Goal: Information Seeking & Learning: Learn about a topic

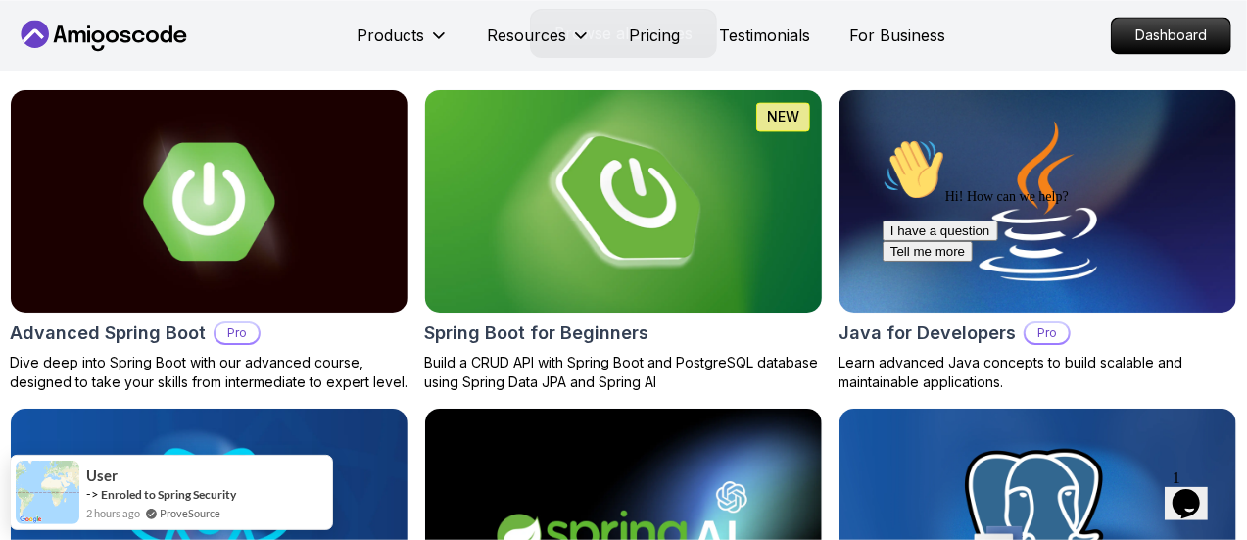
click at [570, 251] on img at bounding box center [623, 201] width 416 height 233
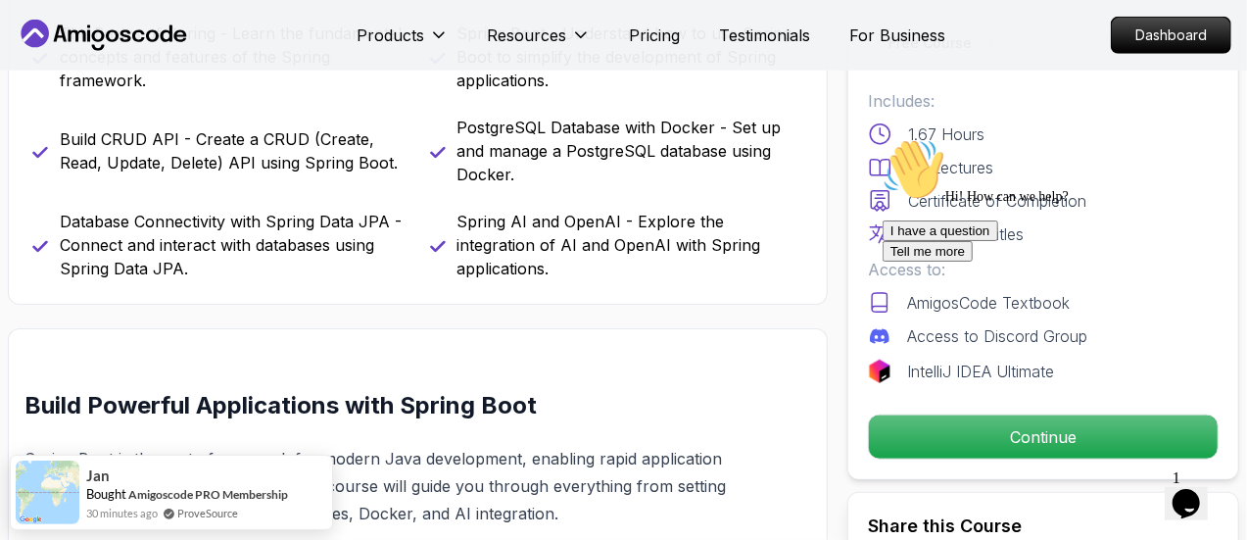
scroll to position [912, 0]
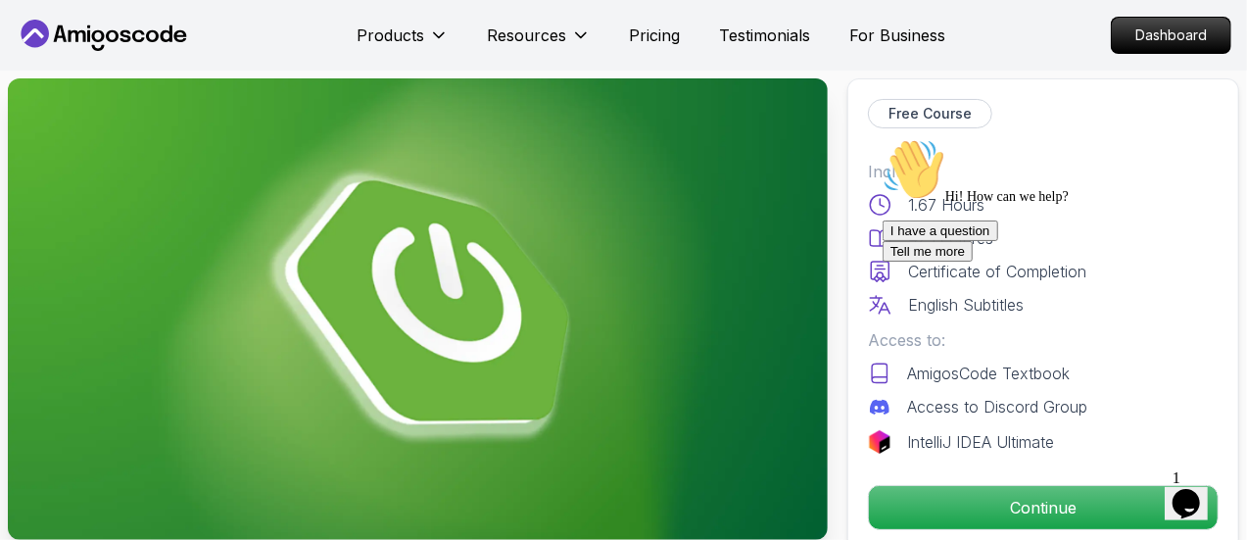
scroll to position [0, 0]
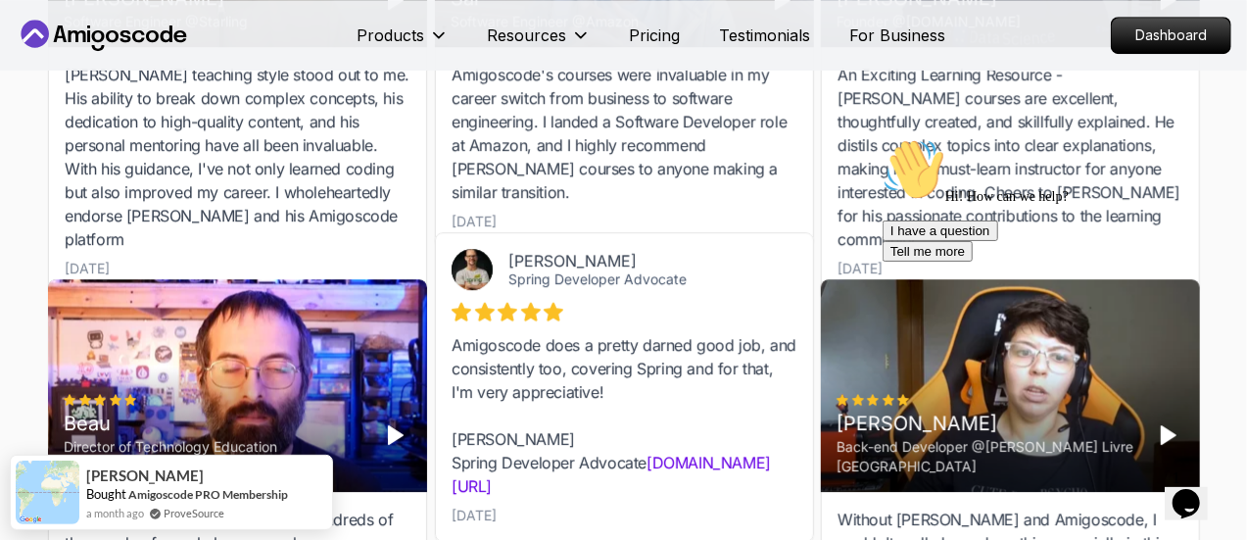
scroll to position [6653, 0]
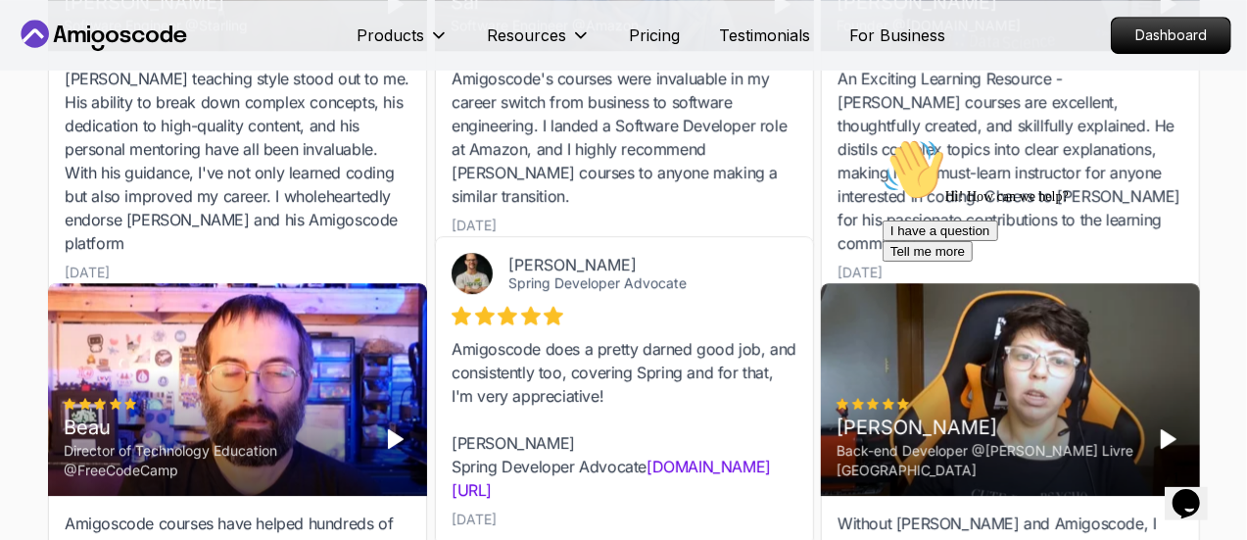
click at [31, 33] on icon at bounding box center [35, 34] width 28 height 28
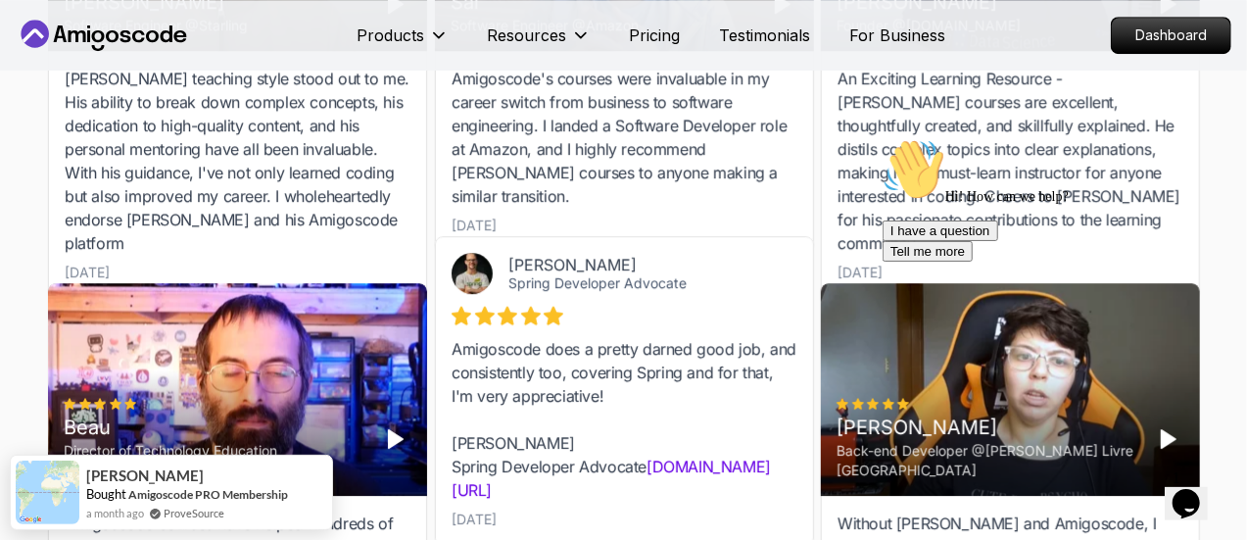
click at [31, 33] on icon at bounding box center [35, 34] width 28 height 28
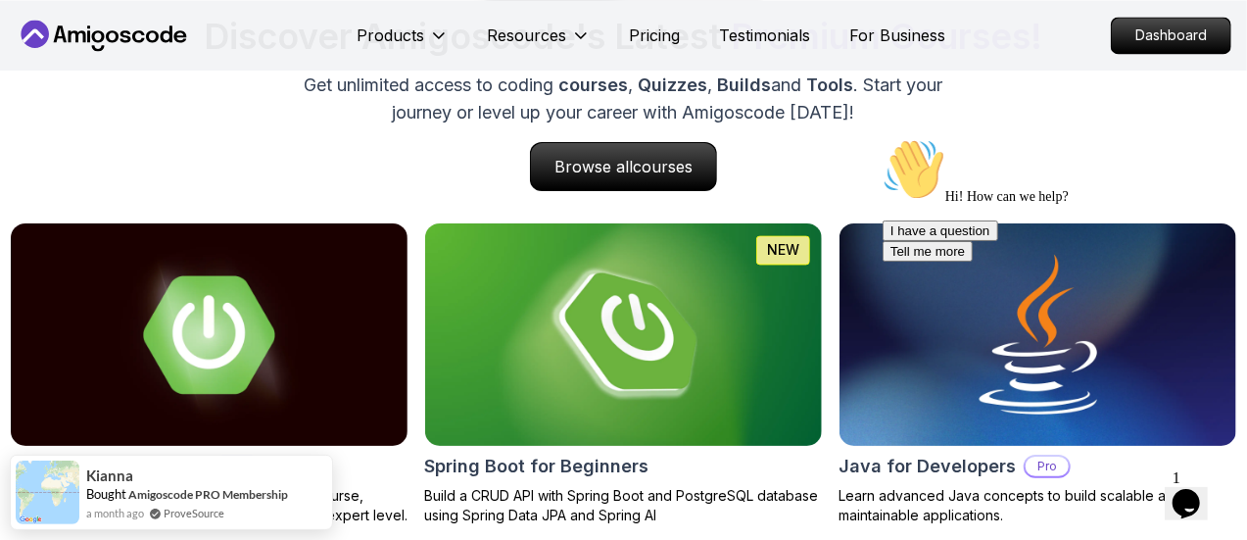
scroll to position [1951, 0]
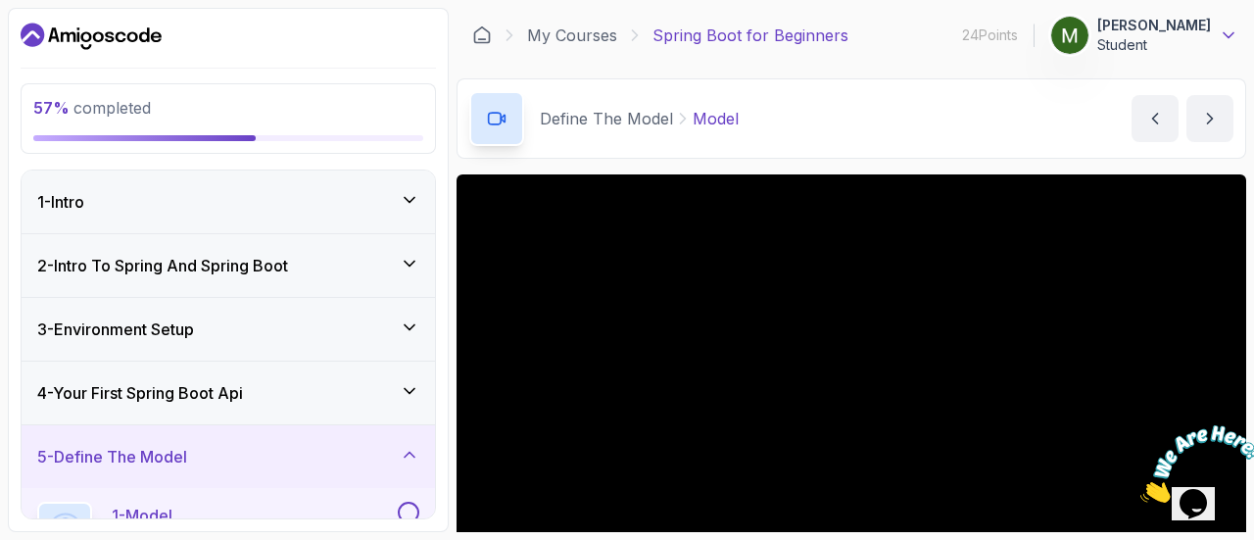
click at [1219, 32] on icon at bounding box center [1229, 35] width 20 height 20
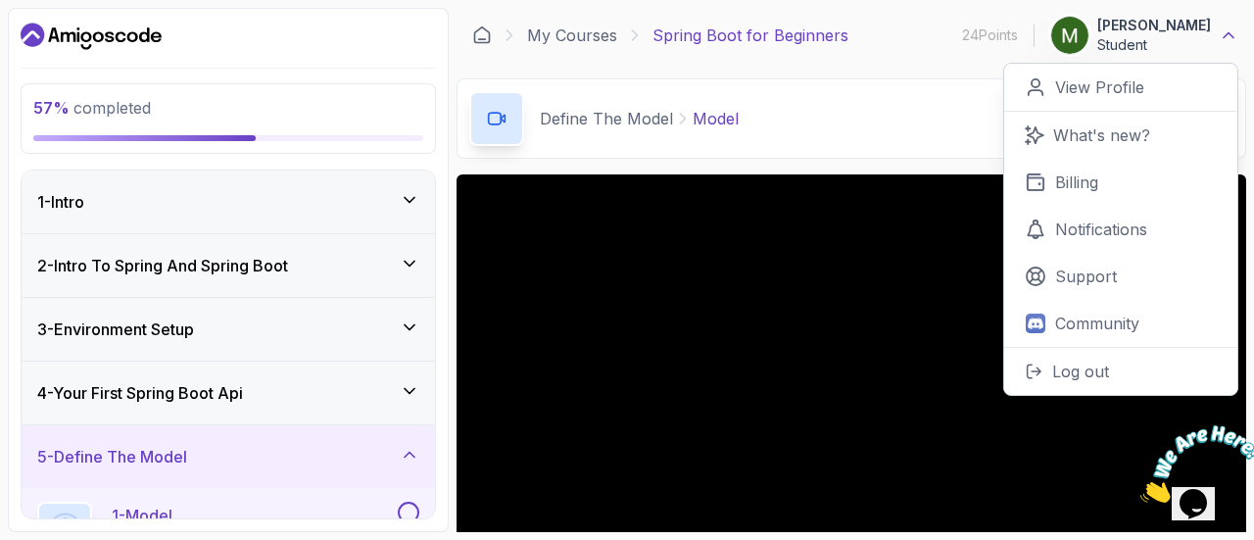
click at [1223, 35] on icon at bounding box center [1228, 35] width 10 height 5
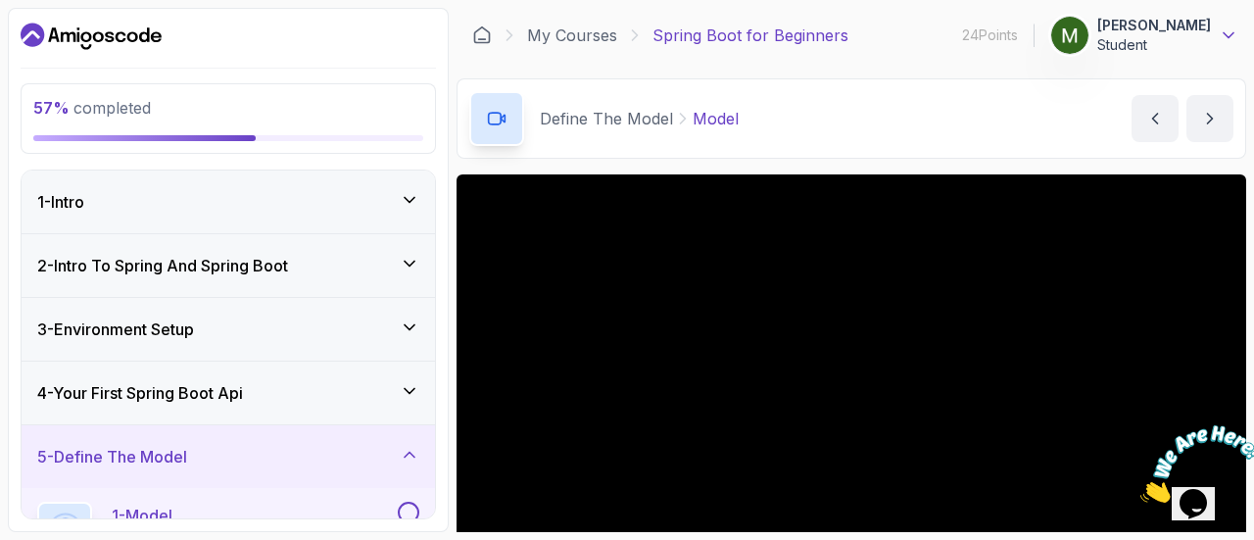
click at [1223, 35] on icon at bounding box center [1228, 35] width 10 height 5
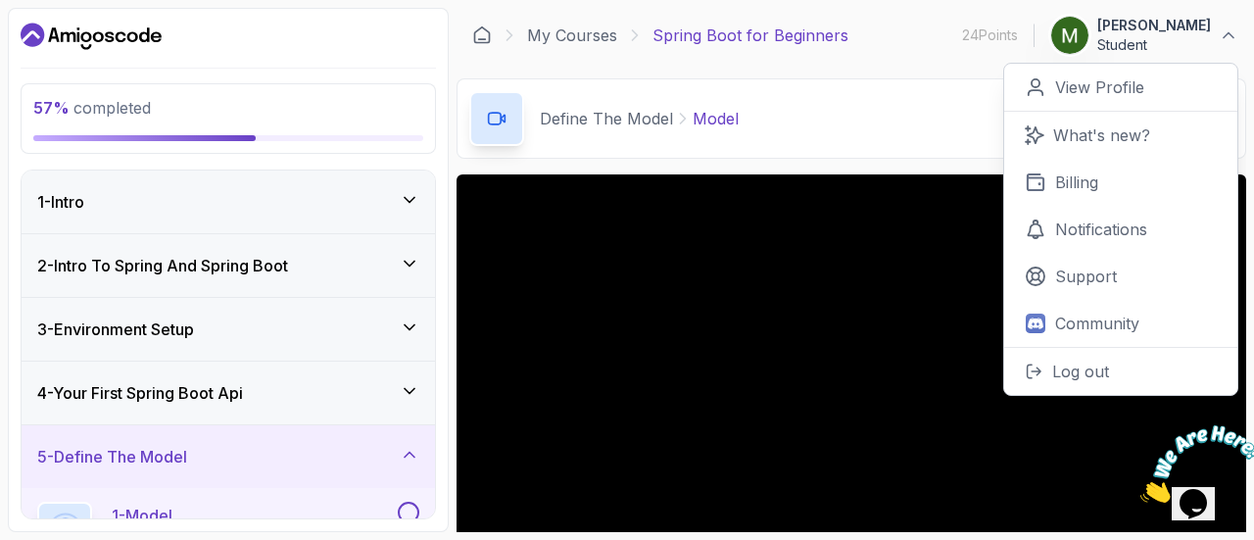
click at [456, 105] on div "Define The Model Model Model by nelson" at bounding box center [851, 118] width 790 height 80
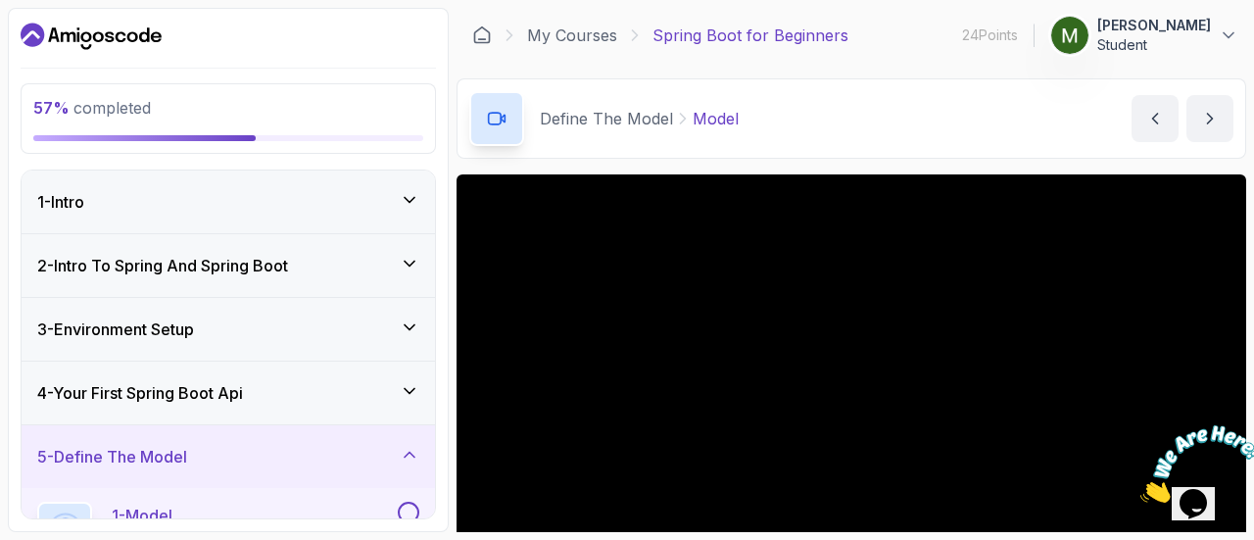
click at [456, 120] on div "Define The Model Model Model by nelson" at bounding box center [851, 118] width 790 height 80
click at [1186, 109] on button "next content" at bounding box center [1209, 118] width 47 height 47
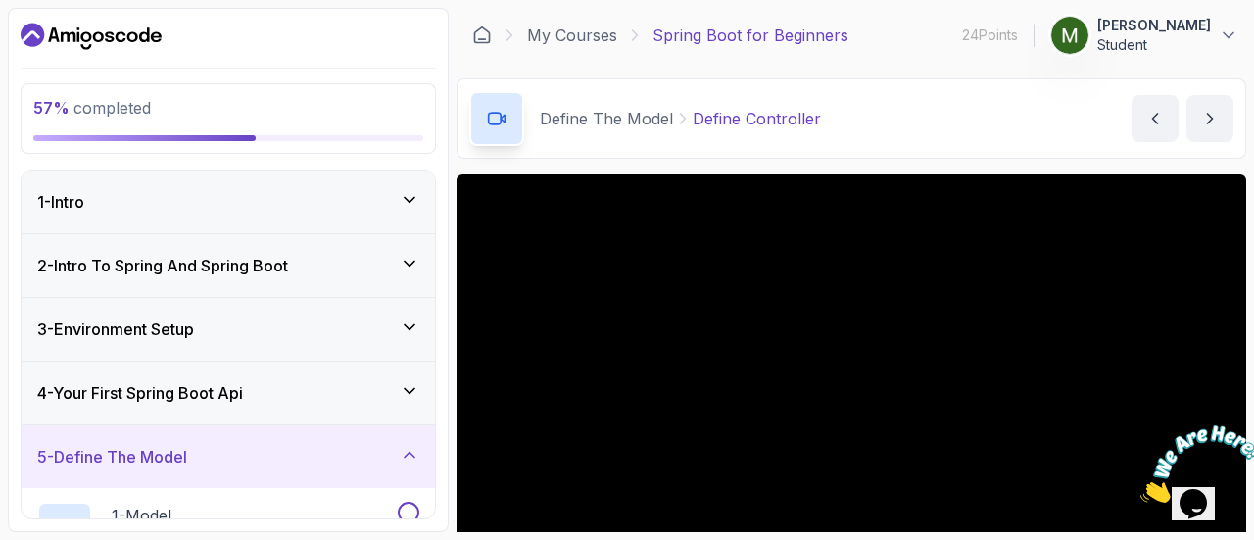
click at [1140, 489] on icon "Close" at bounding box center [1140, 497] width 0 height 17
click at [1219, 34] on icon at bounding box center [1229, 35] width 20 height 20
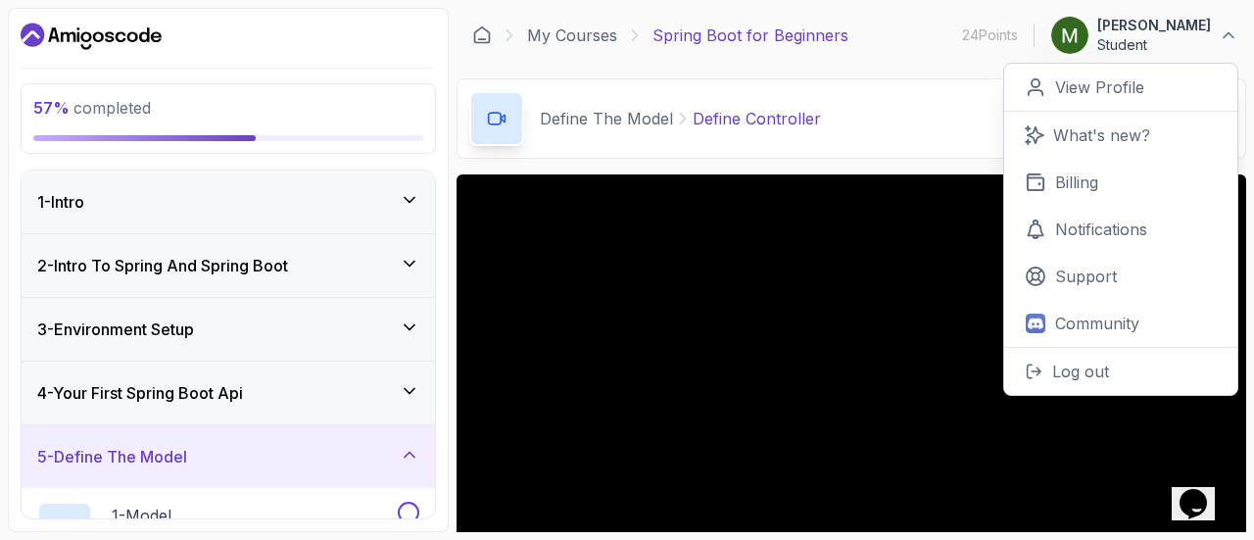
click at [487, 114] on div "Define The Model Define Controller Define Controller by nelson" at bounding box center [851, 118] width 790 height 80
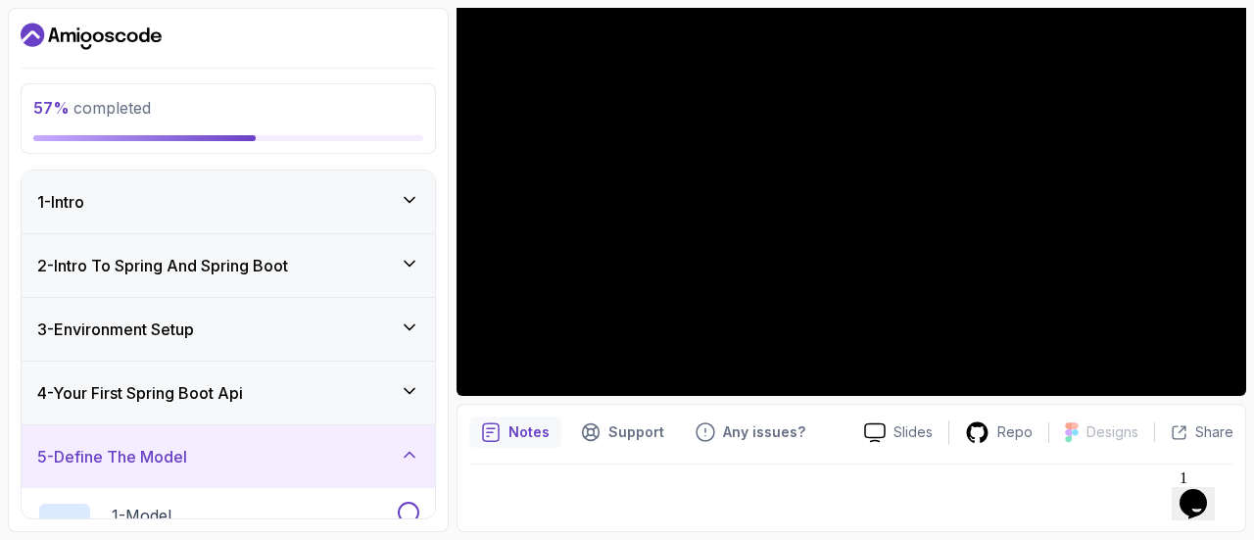
scroll to position [460, 0]
